Goal: Navigation & Orientation: Find specific page/section

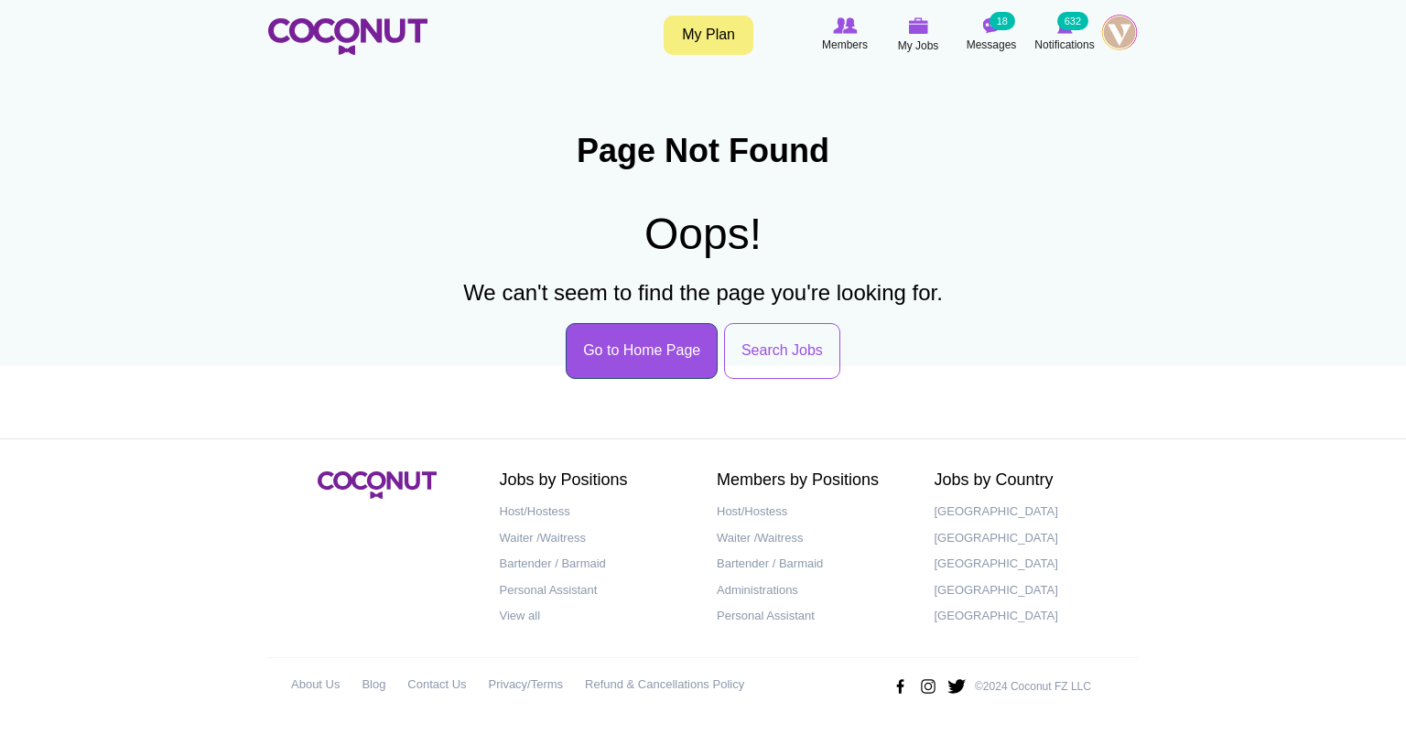
click at [662, 341] on link "Go to Home Page" at bounding box center [642, 351] width 152 height 56
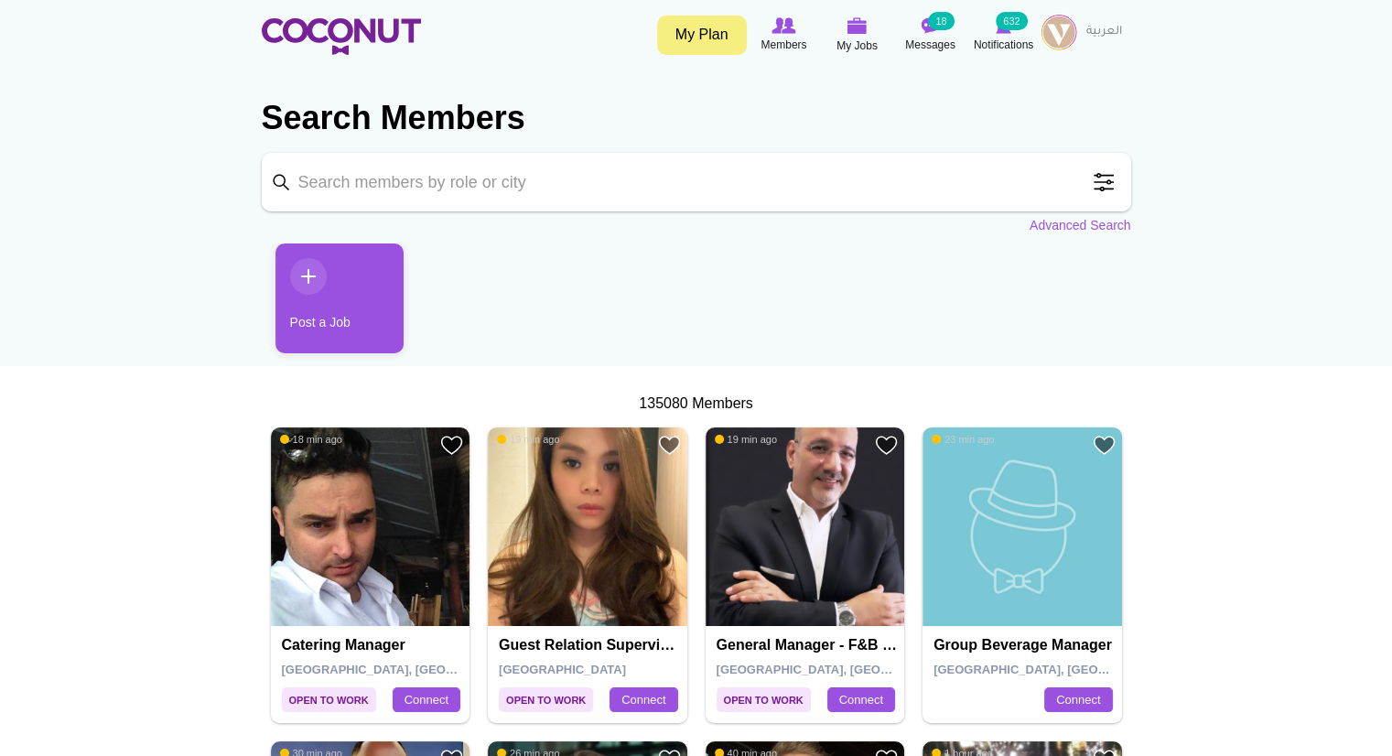
click at [1055, 31] on img at bounding box center [1059, 32] width 37 height 37
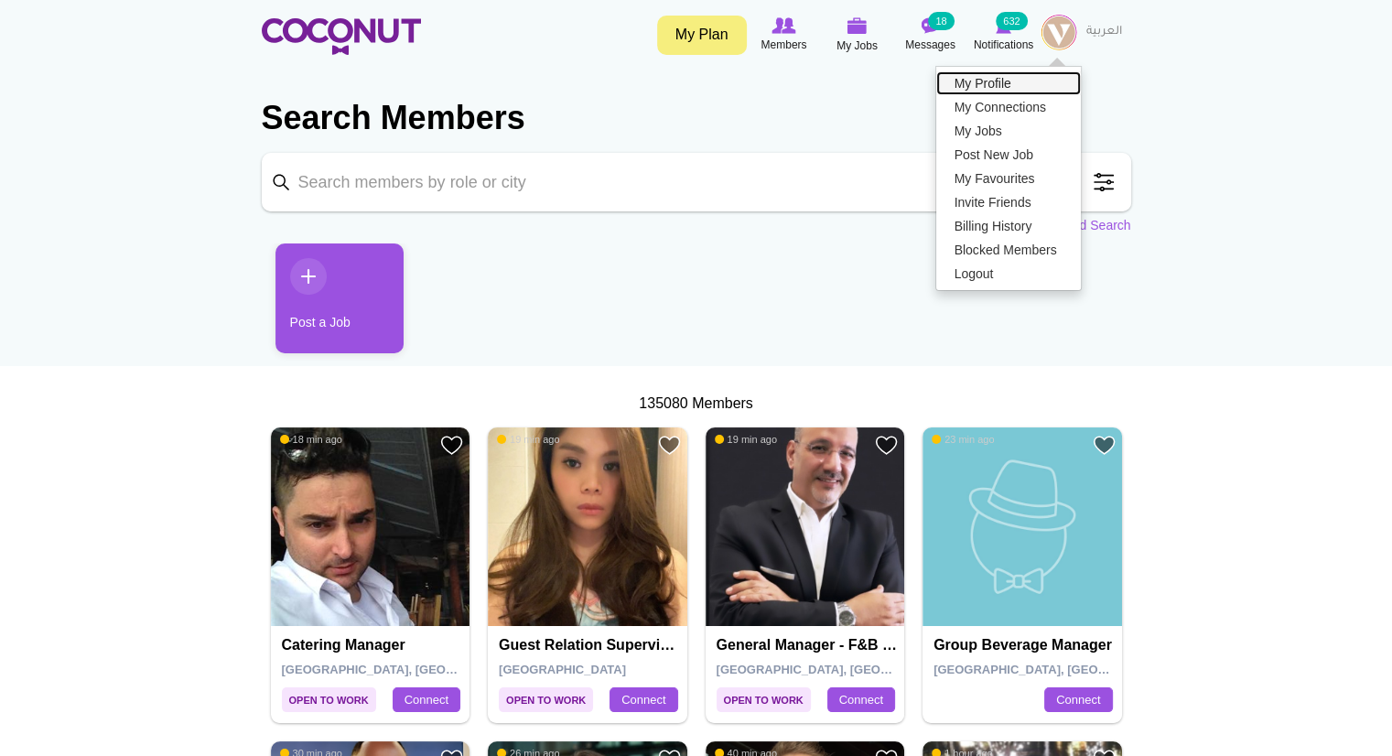
click at [1028, 74] on link "My Profile" at bounding box center [1008, 83] width 145 height 24
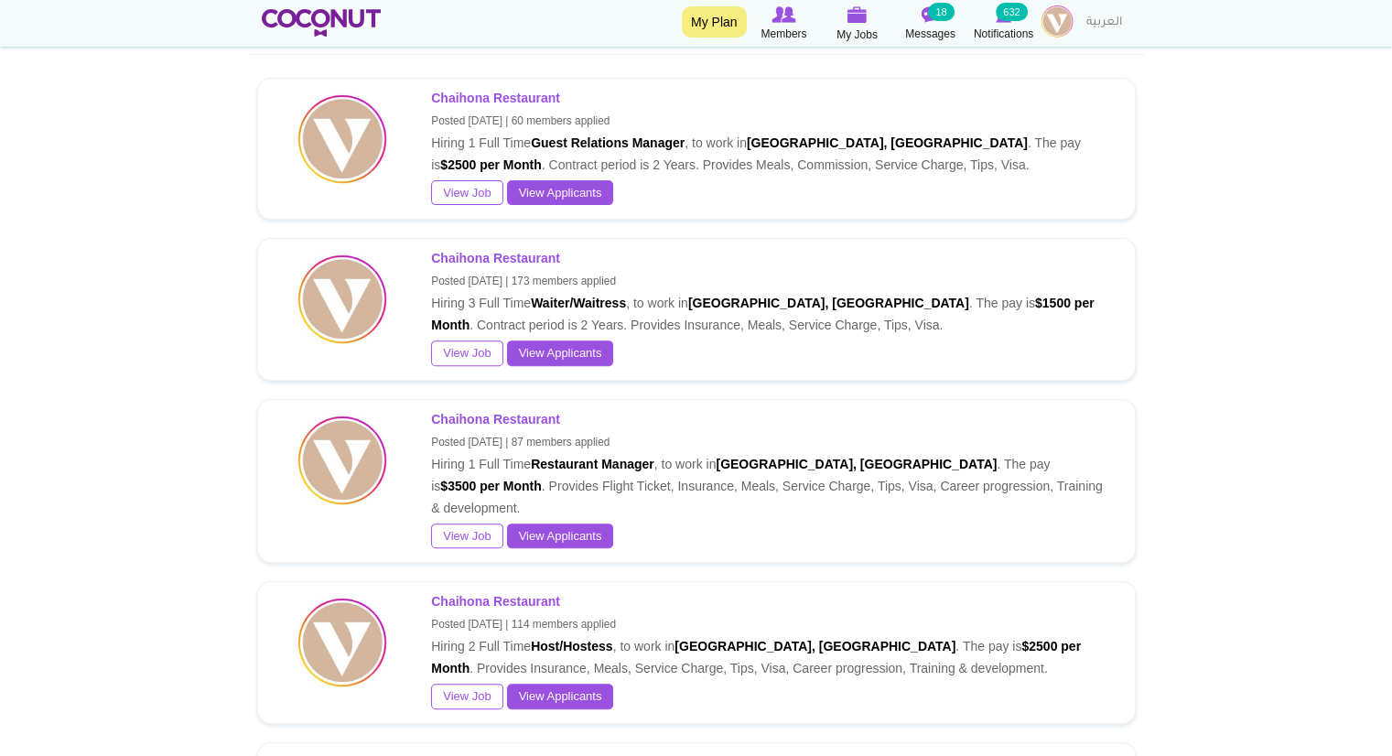
scroll to position [557, 0]
click at [1052, 15] on img at bounding box center [1057, 21] width 33 height 33
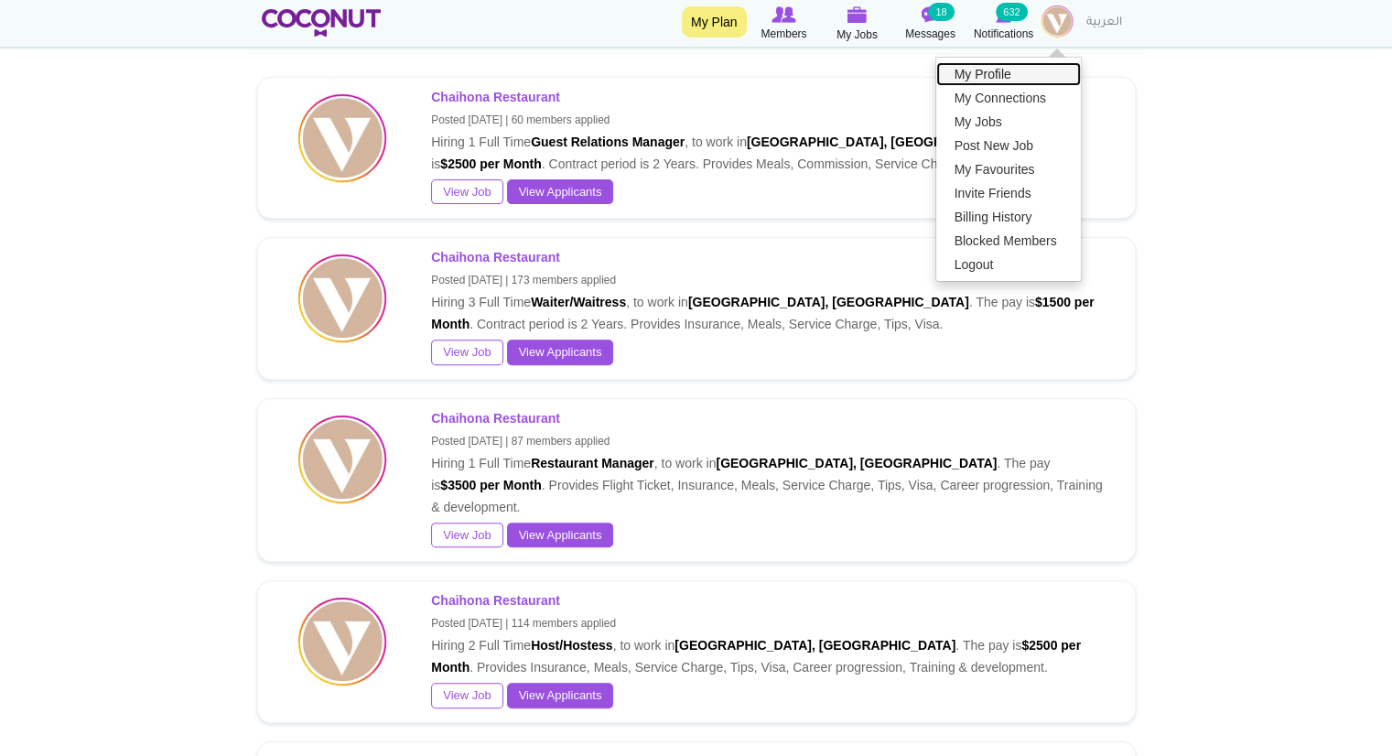
click at [1005, 80] on link "My Profile" at bounding box center [1008, 74] width 145 height 24
